Goal: Task Accomplishment & Management: Complete application form

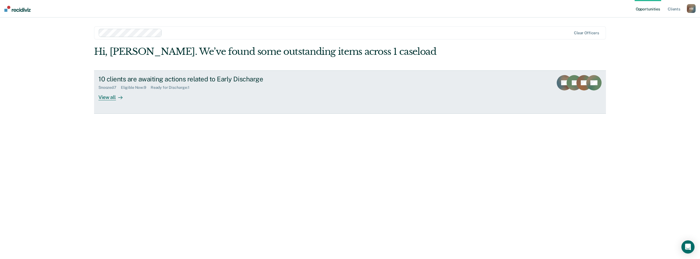
click at [119, 96] on icon at bounding box center [120, 97] width 4 height 4
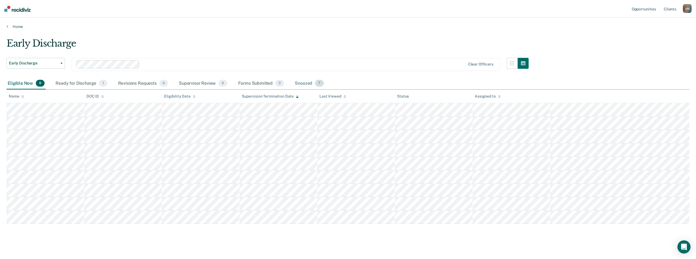
click at [302, 84] on div "Snoozed 7" at bounding box center [309, 83] width 31 height 12
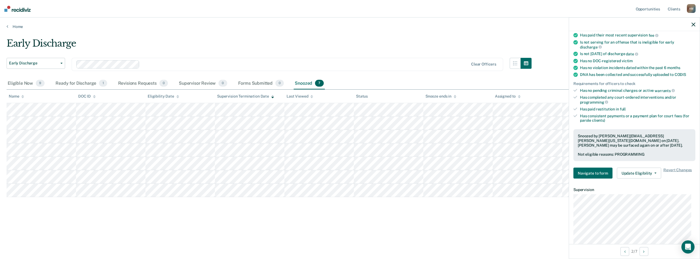
scroll to position [109, 0]
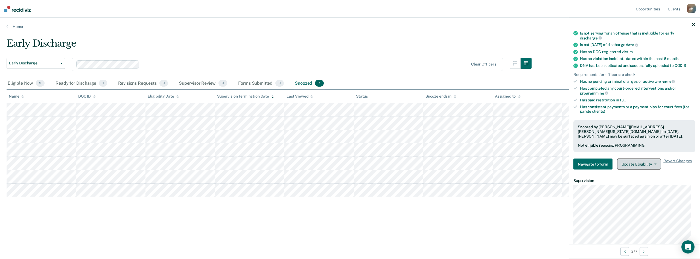
click at [655, 164] on button "Update Eligibility" at bounding box center [639, 163] width 44 height 11
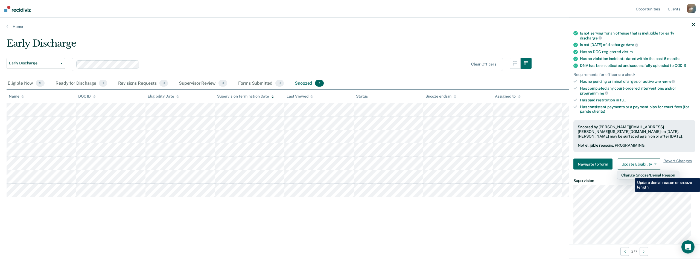
click at [631, 174] on button "Change Snooze/Denial Reason" at bounding box center [648, 174] width 63 height 9
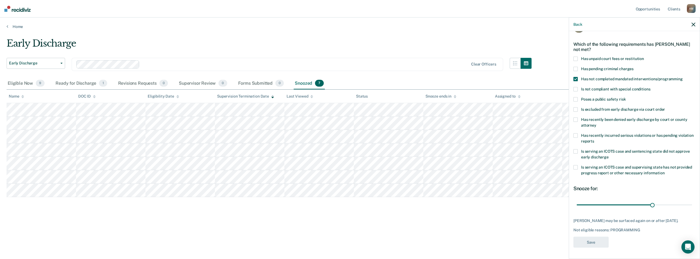
scroll to position [21, 0]
click at [575, 77] on span at bounding box center [576, 79] width 4 height 4
click at [683, 77] on input "Has not completed mandated interventions/programming" at bounding box center [683, 77] width 0 height 0
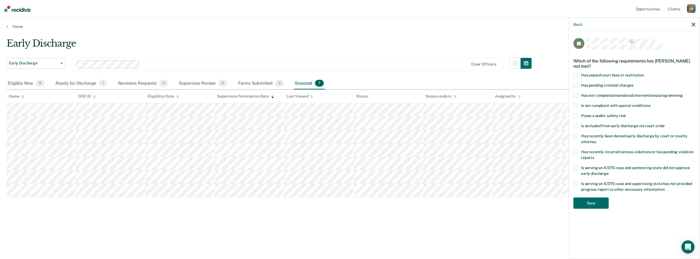
scroll to position [0, 0]
click at [601, 203] on button "Save" at bounding box center [591, 202] width 35 height 11
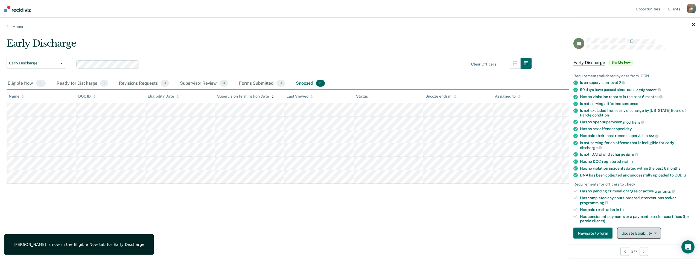
click at [656, 234] on button "Update Eligibility" at bounding box center [639, 232] width 44 height 11
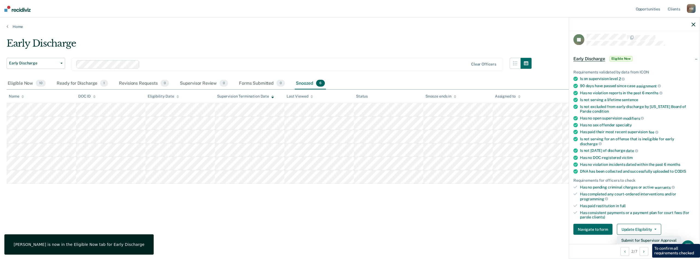
click at [648, 239] on button "Submit for Supervisor Approval" at bounding box center [649, 240] width 64 height 9
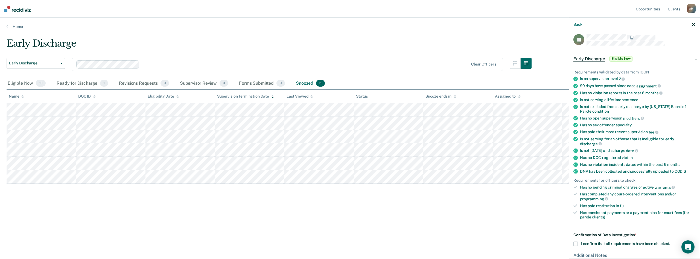
click at [577, 244] on span at bounding box center [576, 243] width 4 height 4
click at [670, 241] on input "I confirm that all requirements have been checked." at bounding box center [670, 241] width 0 height 0
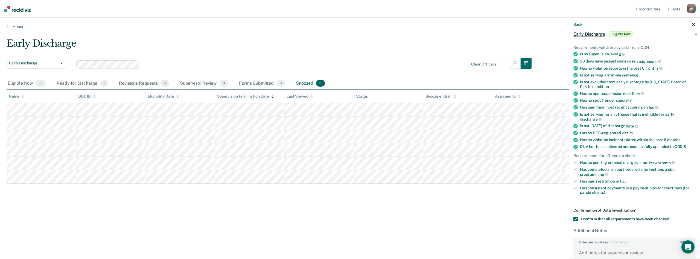
scroll to position [62, 0]
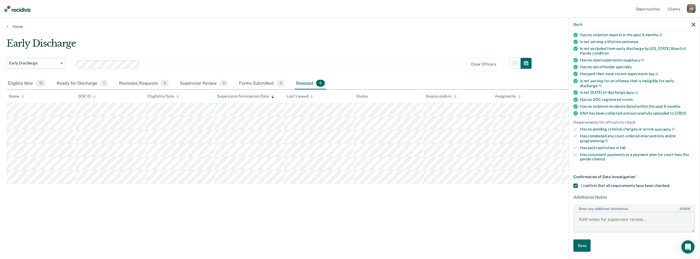
click at [604, 217] on textarea "Enter any additional information 0 / 1600" at bounding box center [634, 221] width 121 height 20
type textarea "Client has fulfilled all court ordered requirements."
click at [582, 242] on button "Save" at bounding box center [582, 245] width 17 height 12
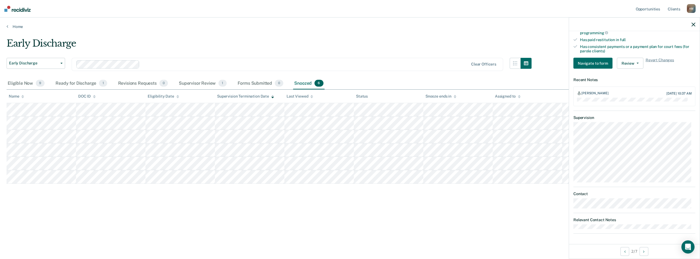
scroll to position [88, 0]
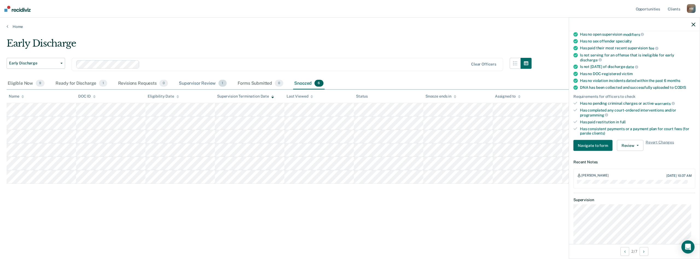
click at [195, 83] on div "Supervisor Review 1" at bounding box center [203, 83] width 50 height 12
